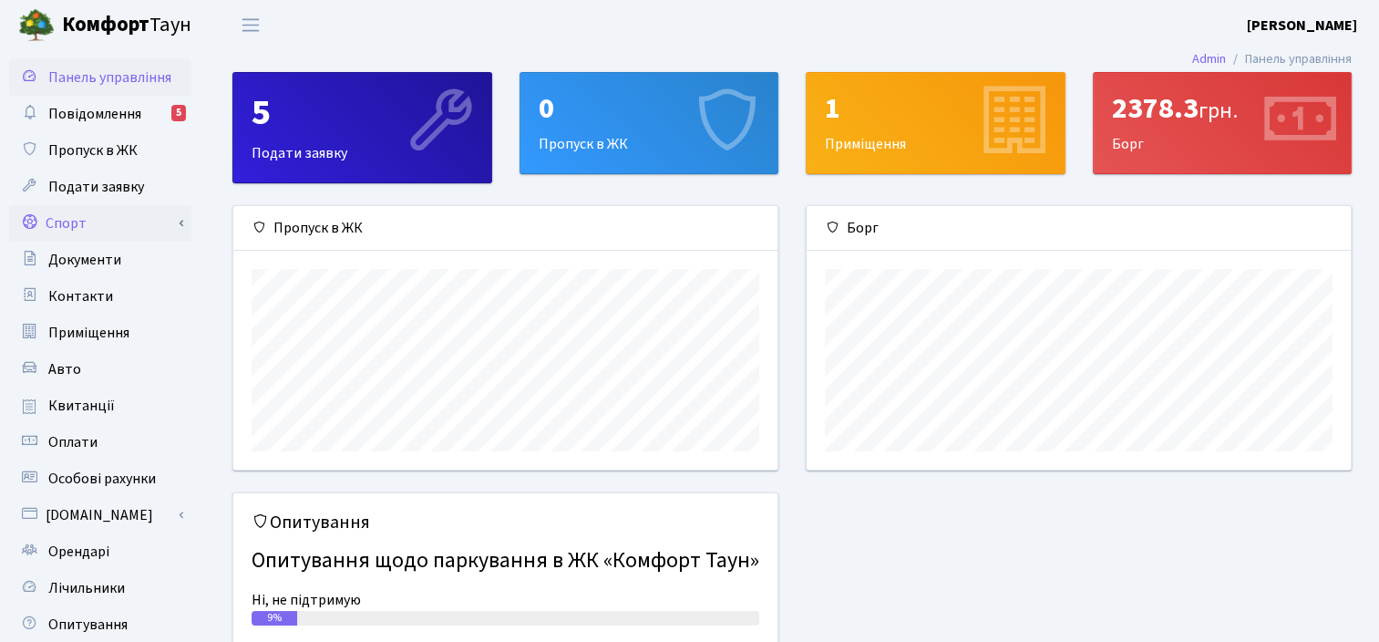
scroll to position [262, 544]
click at [117, 107] on span "Повідомлення" at bounding box center [94, 114] width 93 height 20
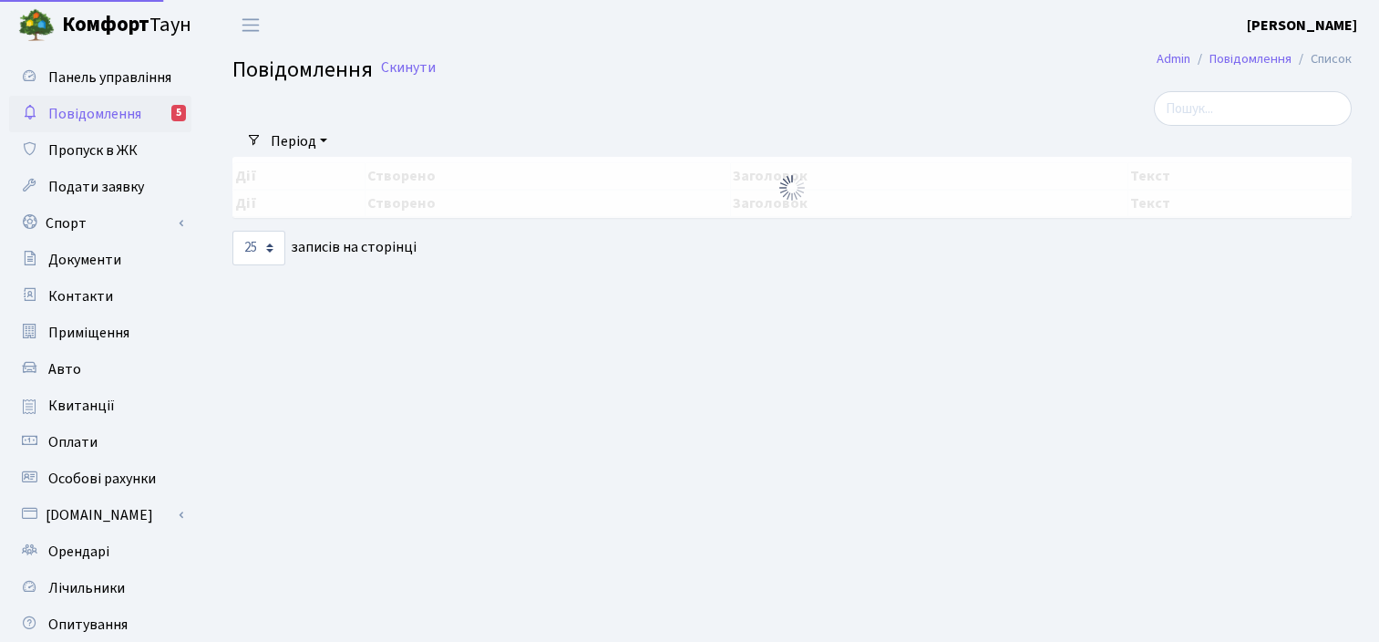
select select "25"
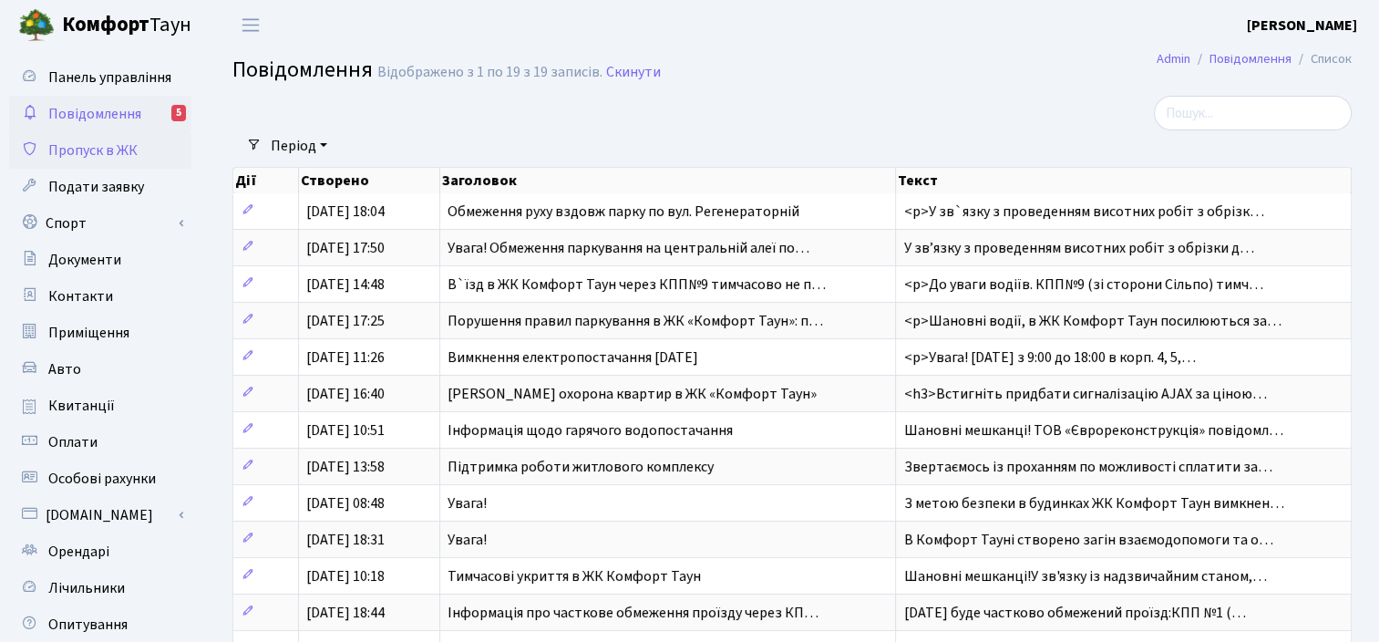
click at [71, 153] on span "Пропуск в ЖК" at bounding box center [92, 150] width 89 height 20
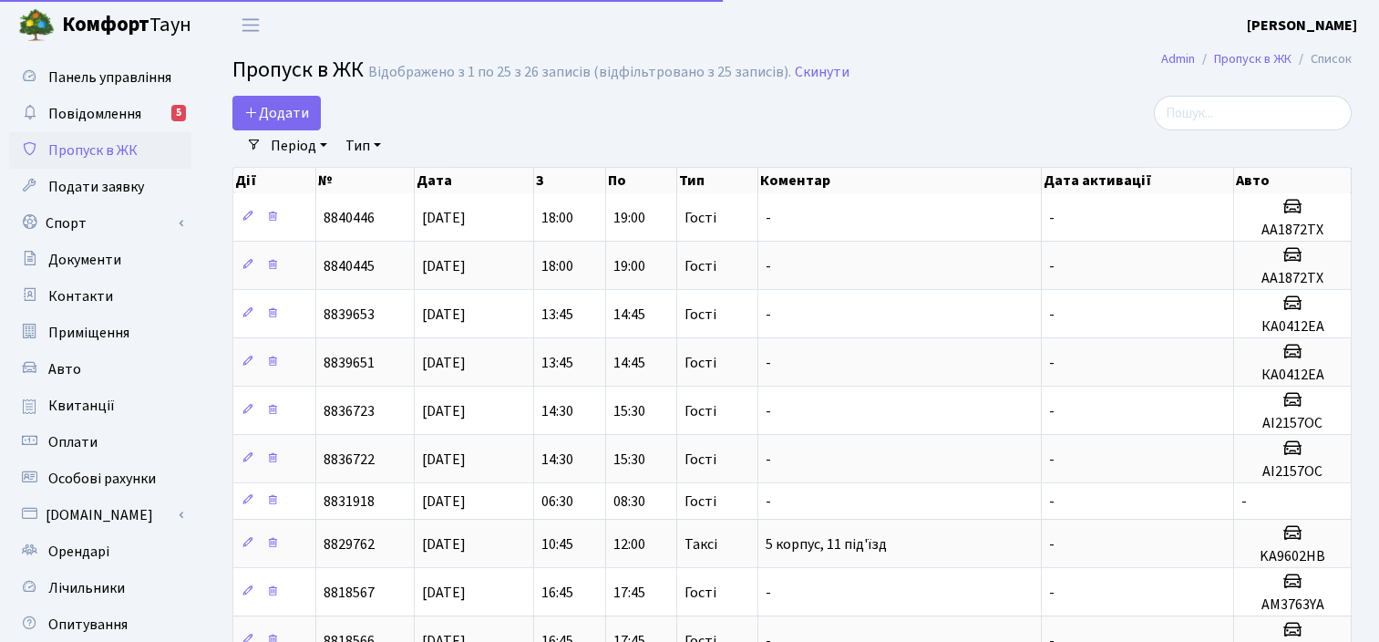
select select "25"
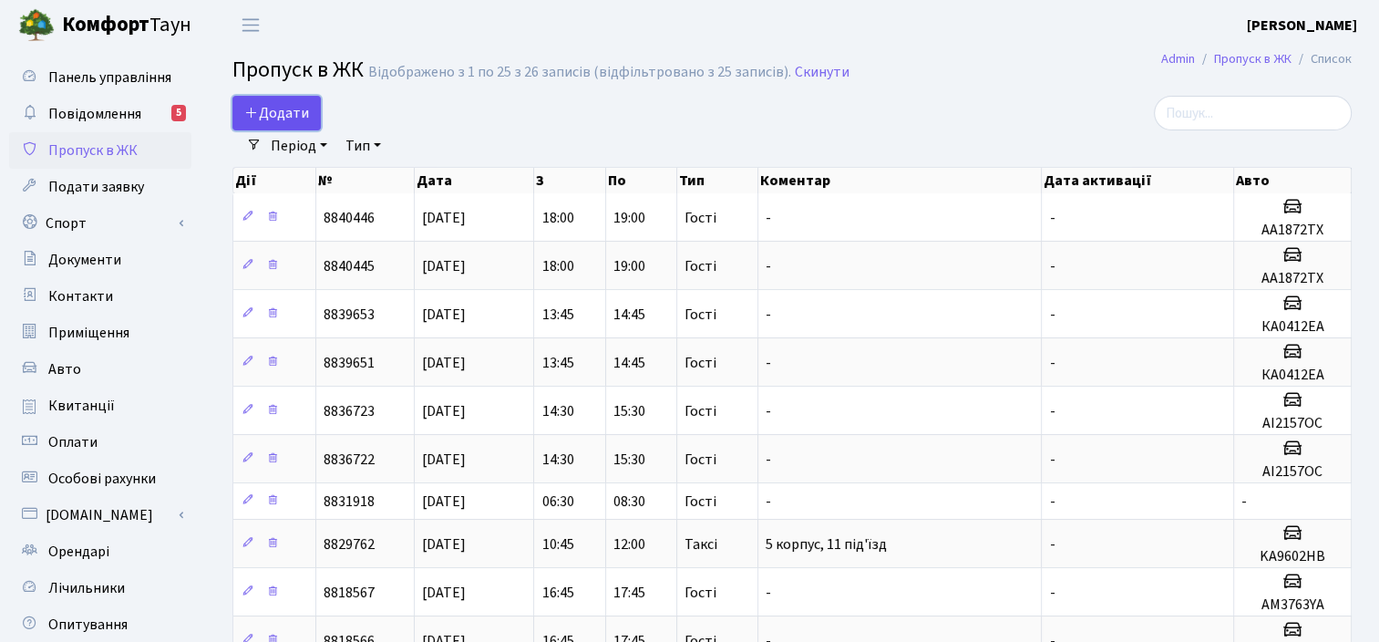
click at [262, 110] on span "Додати" at bounding box center [276, 113] width 65 height 20
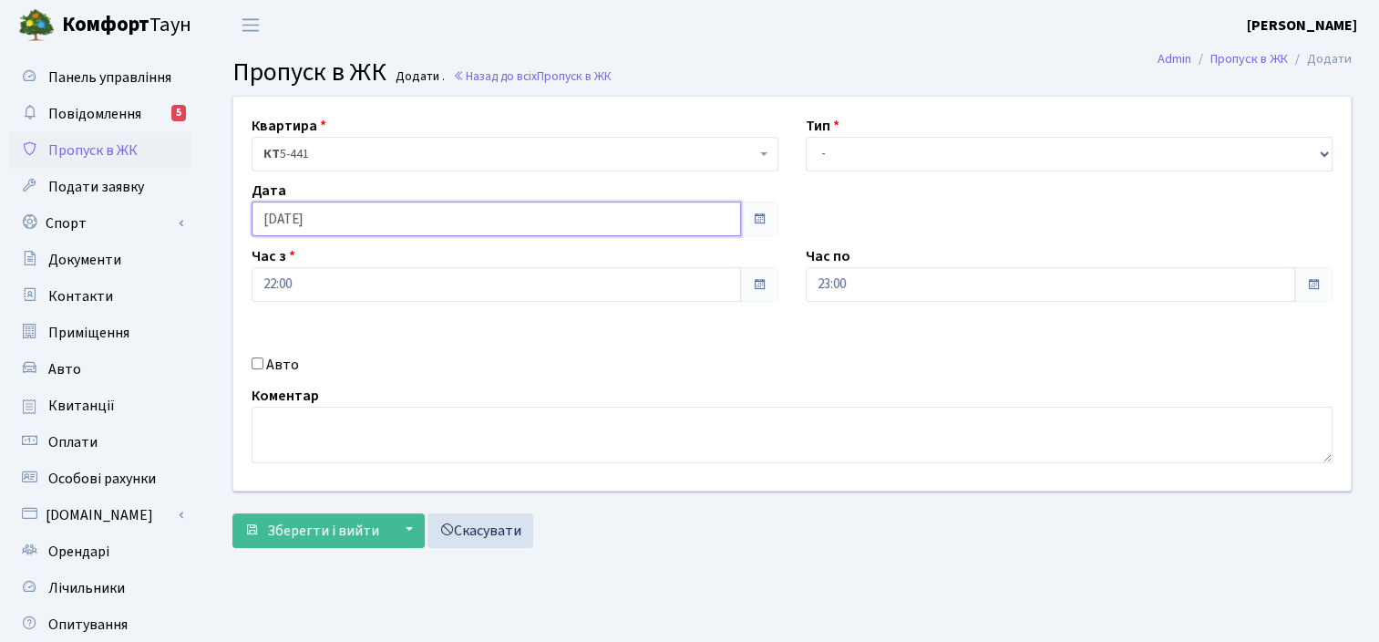
click at [459, 226] on input "10.08.2025" at bounding box center [496, 218] width 489 height 35
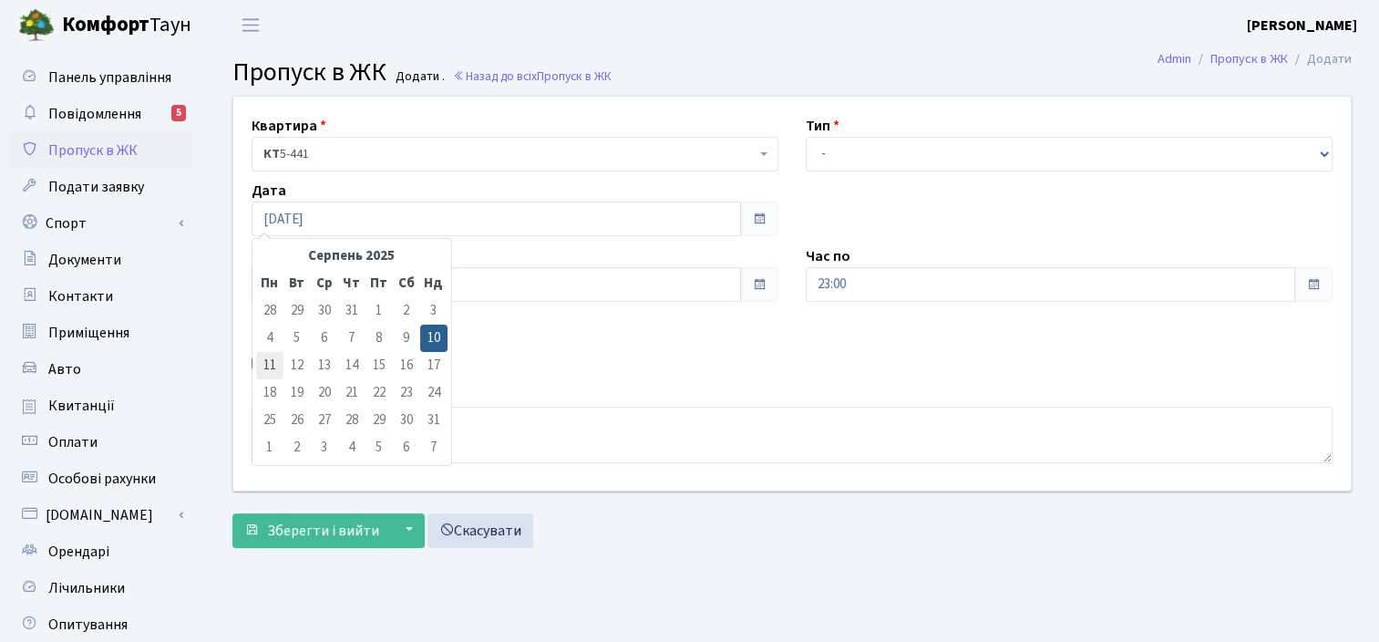
click at [275, 370] on td "11" at bounding box center [269, 365] width 27 height 27
type input "11.08.2025"
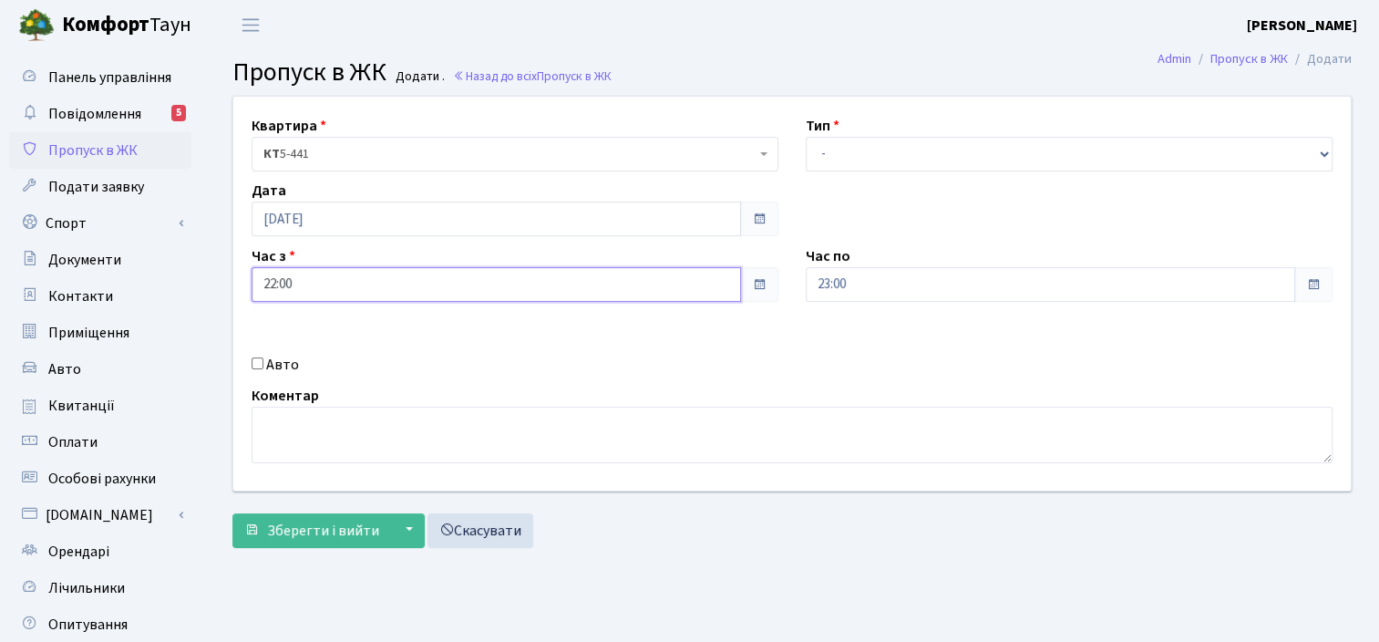
click at [510, 289] on input "22:00" at bounding box center [496, 284] width 489 height 35
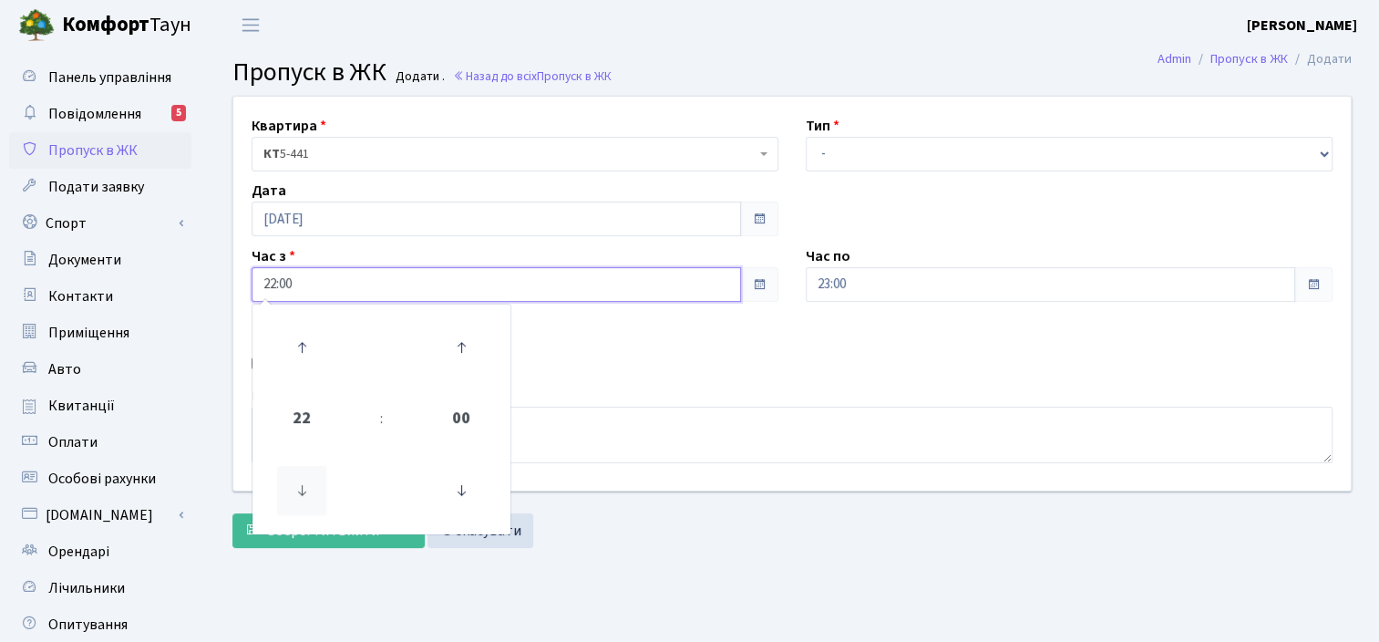
click at [305, 489] on icon at bounding box center [301, 490] width 49 height 49
click at [306, 354] on icon at bounding box center [301, 347] width 49 height 49
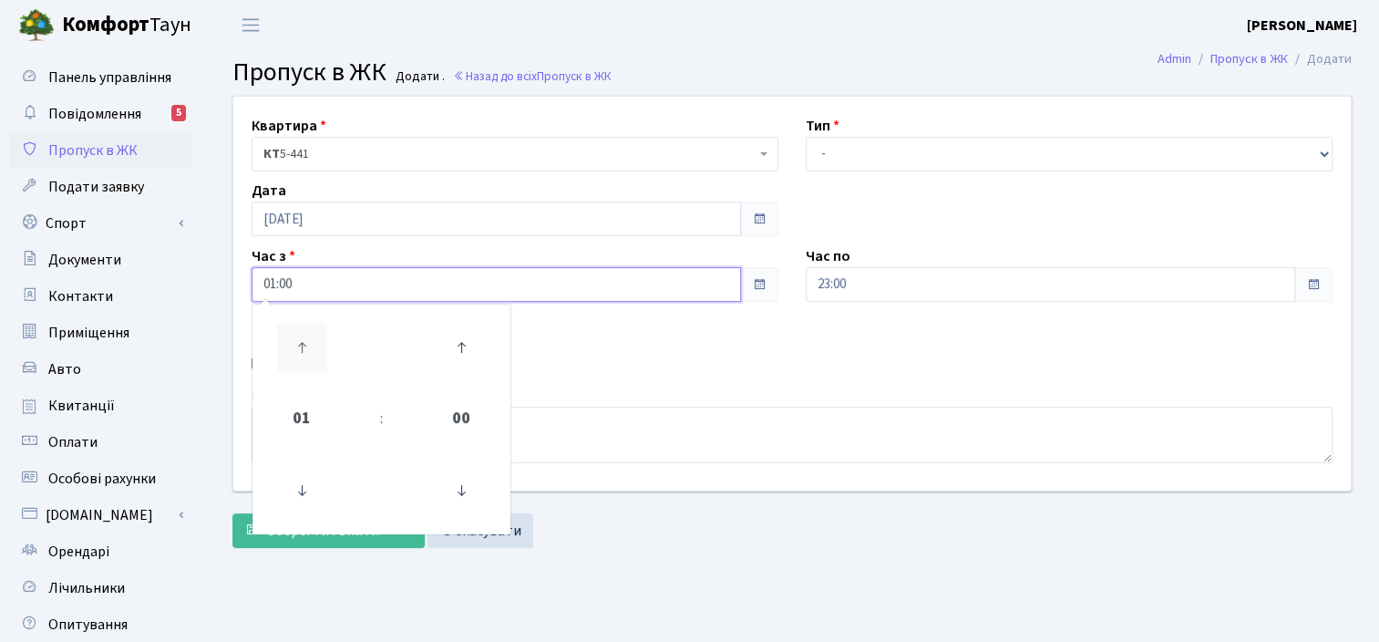
click at [306, 354] on icon at bounding box center [301, 347] width 49 height 49
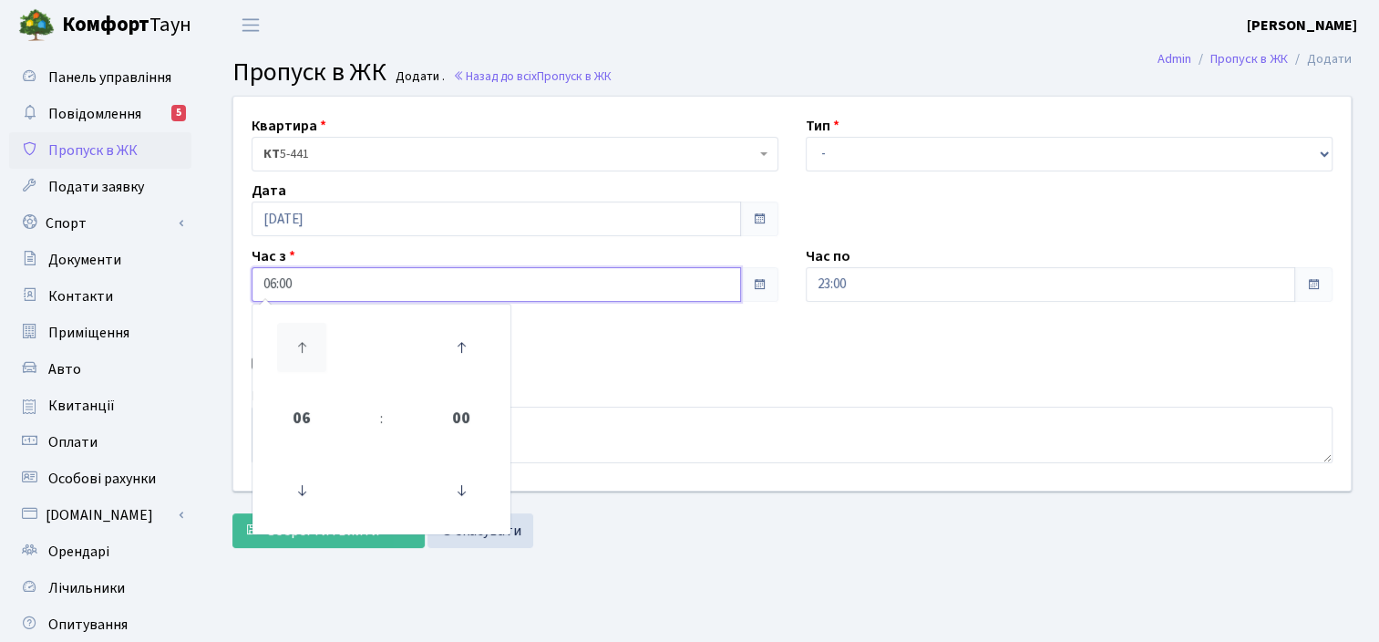
click at [306, 354] on icon at bounding box center [301, 347] width 49 height 49
click at [304, 478] on icon at bounding box center [301, 490] width 49 height 49
type input "06:00"
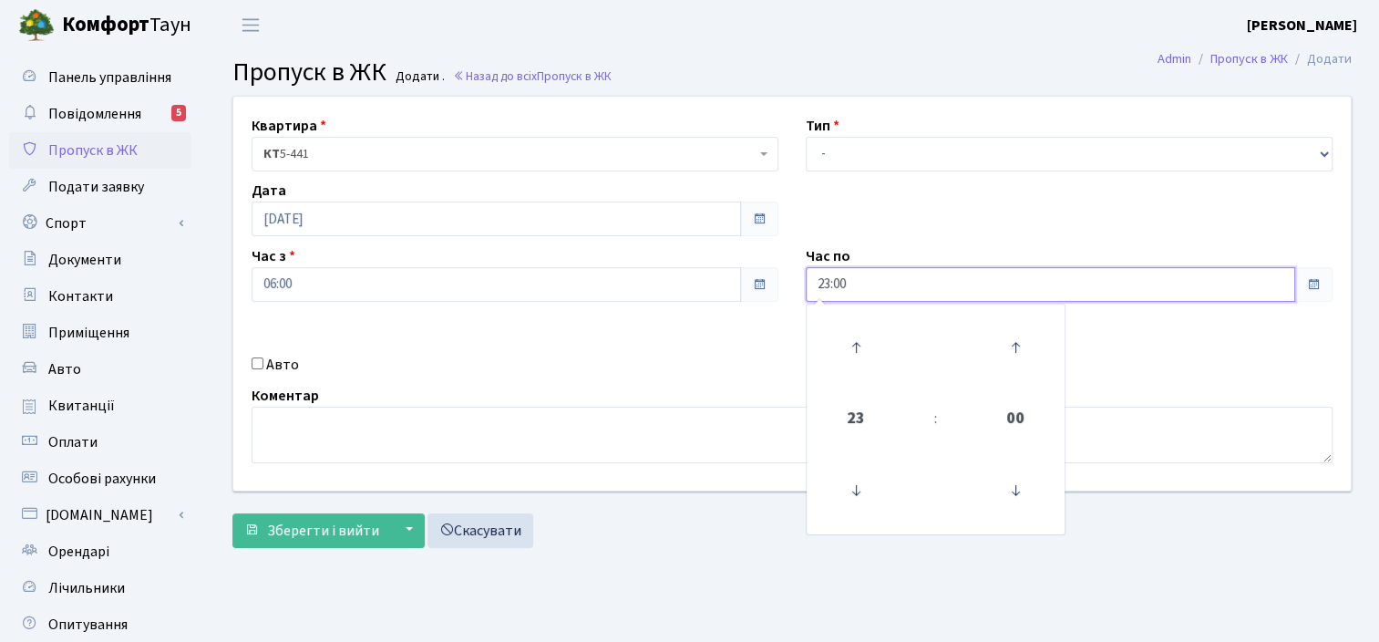
click at [919, 294] on input "23:00" at bounding box center [1050, 284] width 489 height 35
click at [848, 344] on icon at bounding box center [855, 347] width 49 height 49
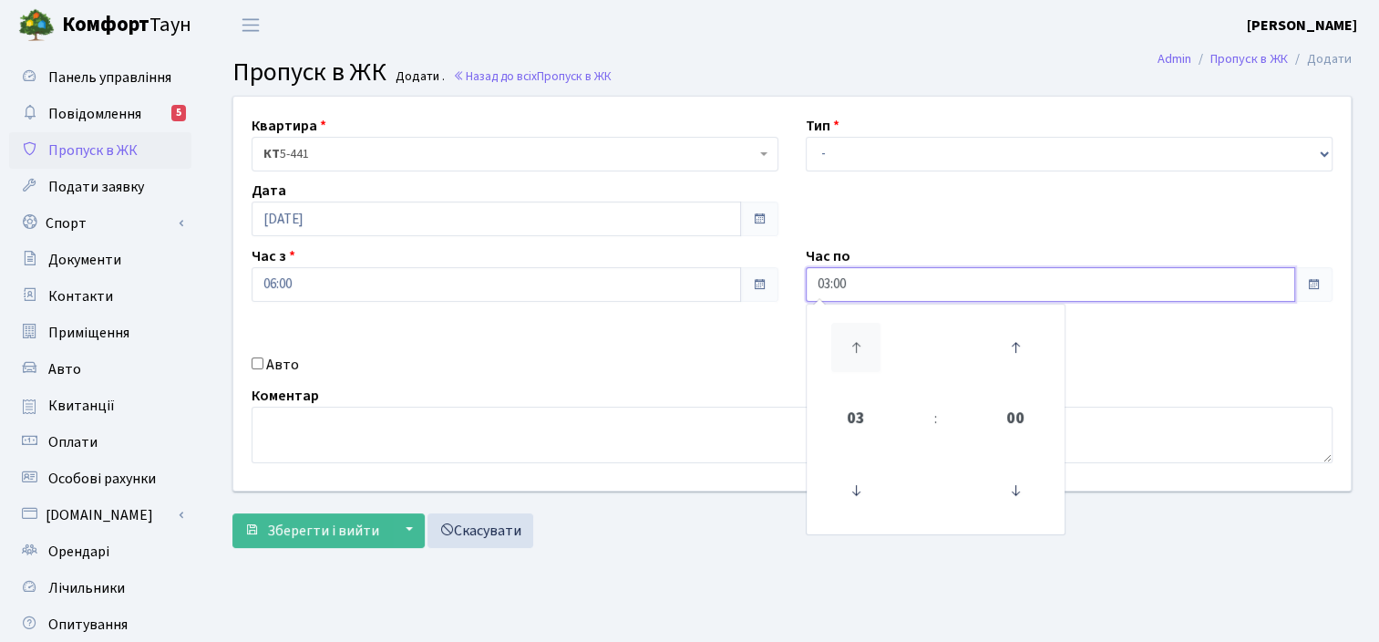
click at [848, 344] on icon at bounding box center [855, 347] width 49 height 49
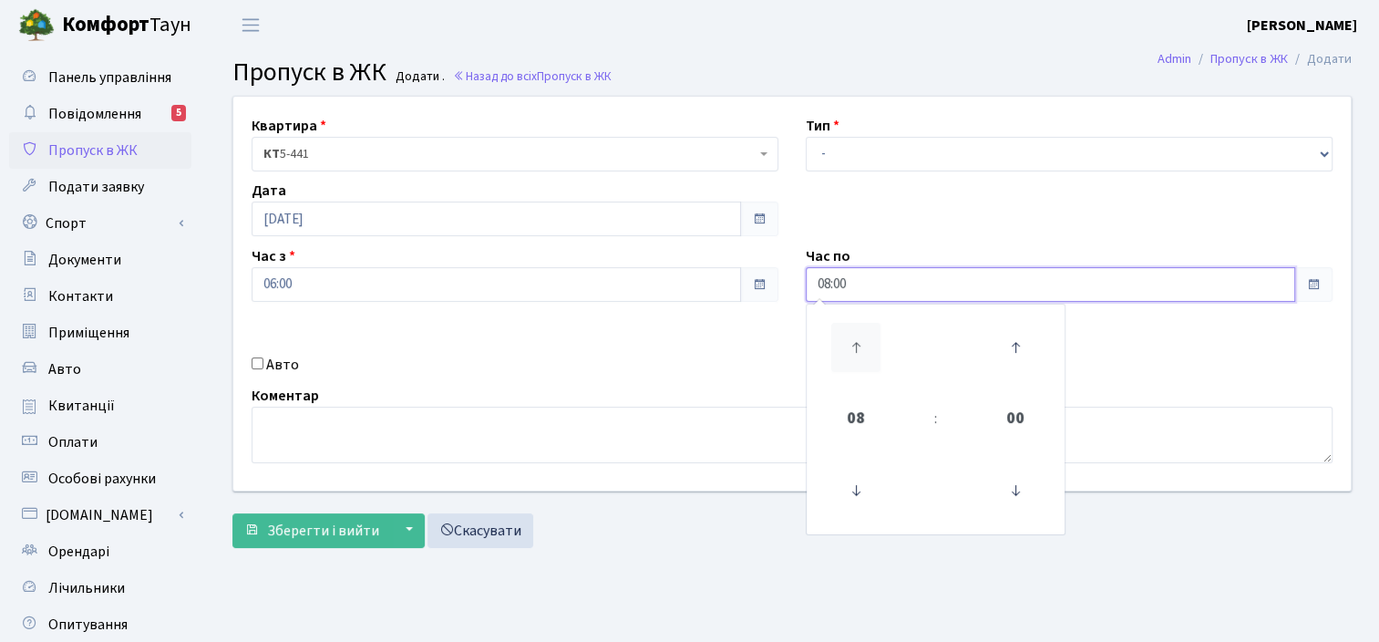
click at [848, 344] on icon at bounding box center [855, 347] width 49 height 49
type input "09:00"
click at [1137, 369] on div "Квартира <b>КТ</b>&nbsp;&nbsp;&nbsp;&nbsp;5-441 КТ 5-441 Тип - Доставка Таксі Г…" at bounding box center [792, 294] width 1145 height 394
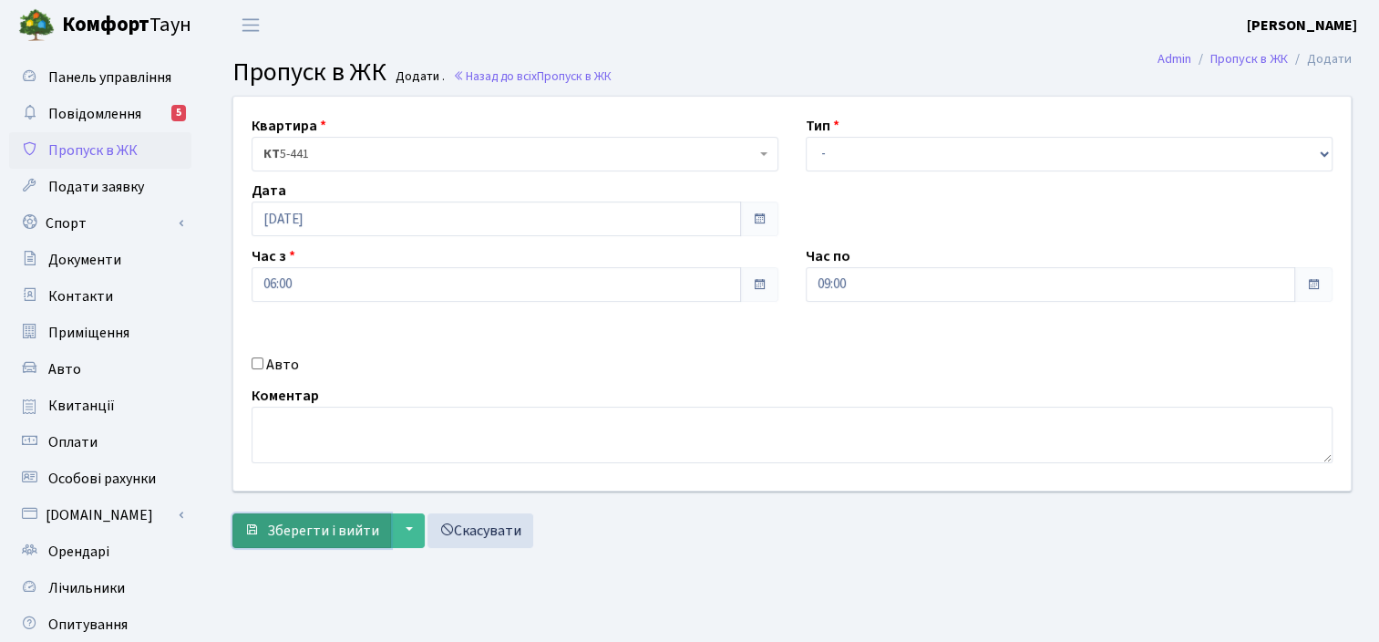
click at [315, 537] on span "Зберегти і вийти" at bounding box center [323, 530] width 112 height 20
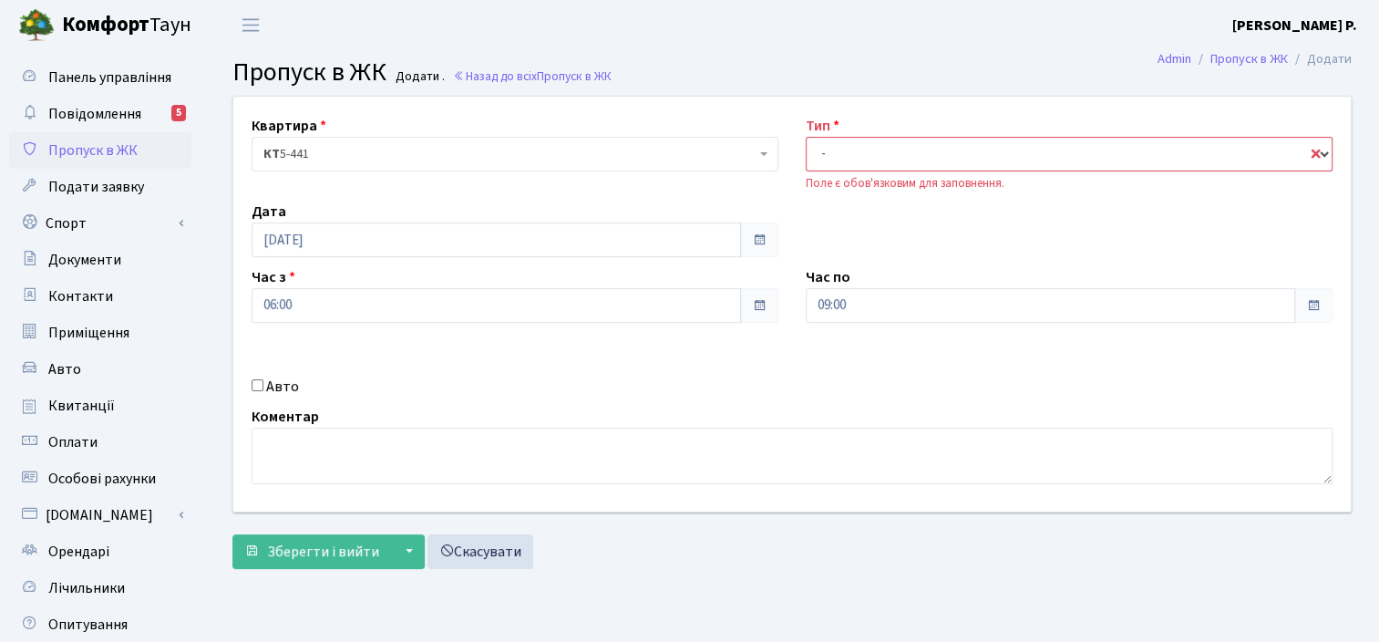
click at [928, 160] on select "- Доставка Таксі Гості Сервіс" at bounding box center [1069, 154] width 527 height 35
select select "3"
click at [806, 137] on select "- Доставка Таксі Гості Сервіс" at bounding box center [1069, 154] width 527 height 35
click at [334, 562] on button "Зберегти і вийти" at bounding box center [311, 551] width 159 height 35
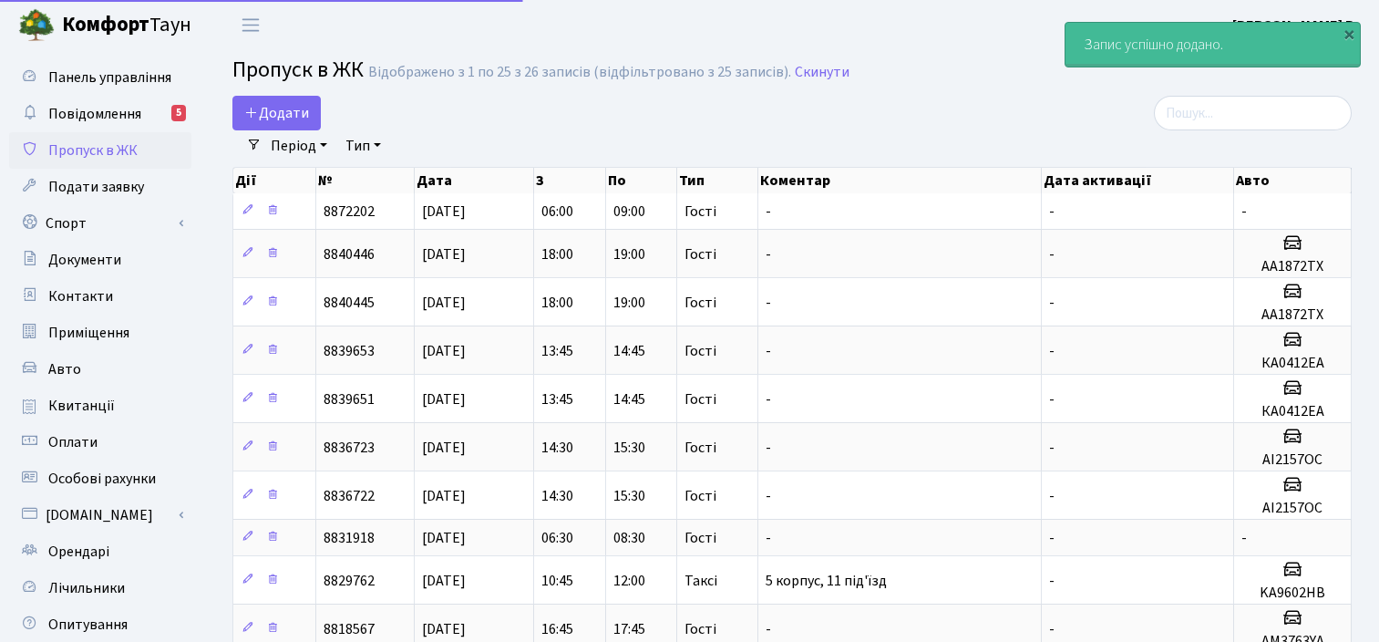
select select "25"
